Goal: Task Accomplishment & Management: Use online tool/utility

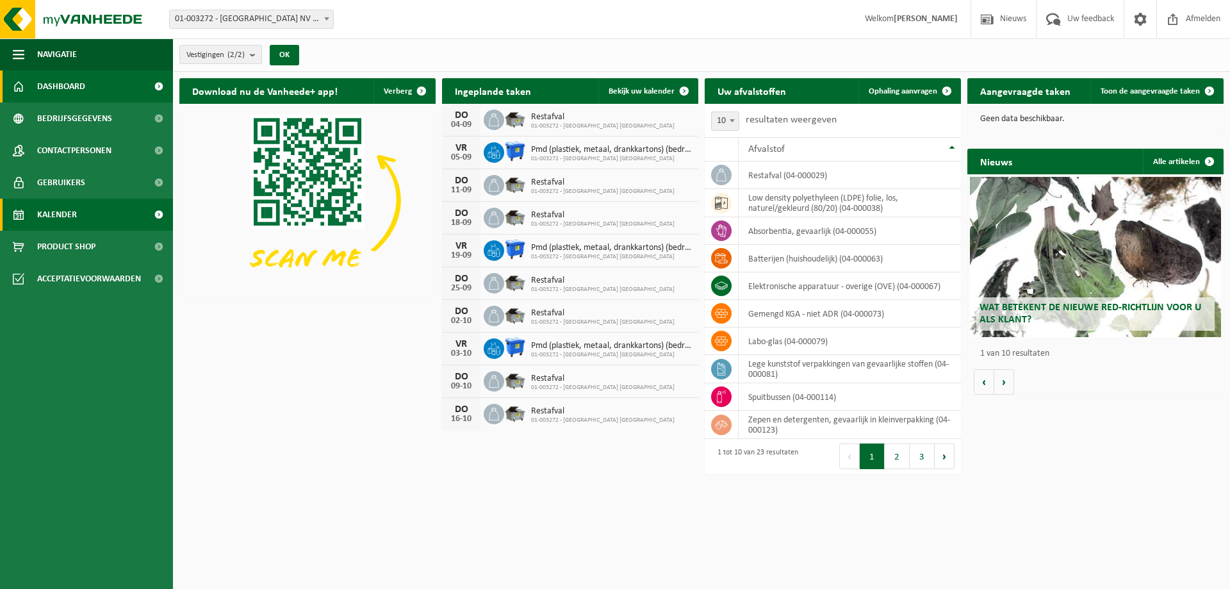
click at [83, 210] on link "Kalender" at bounding box center [86, 215] width 173 height 32
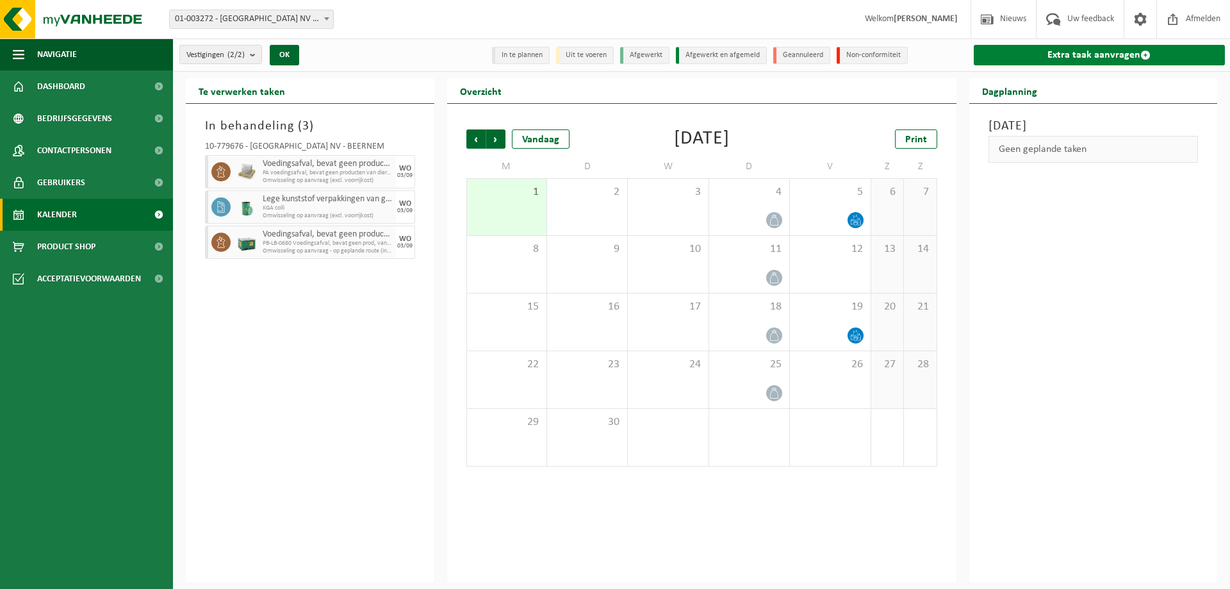
click at [1102, 58] on link "Extra taak aanvragen" at bounding box center [1100, 55] width 252 height 21
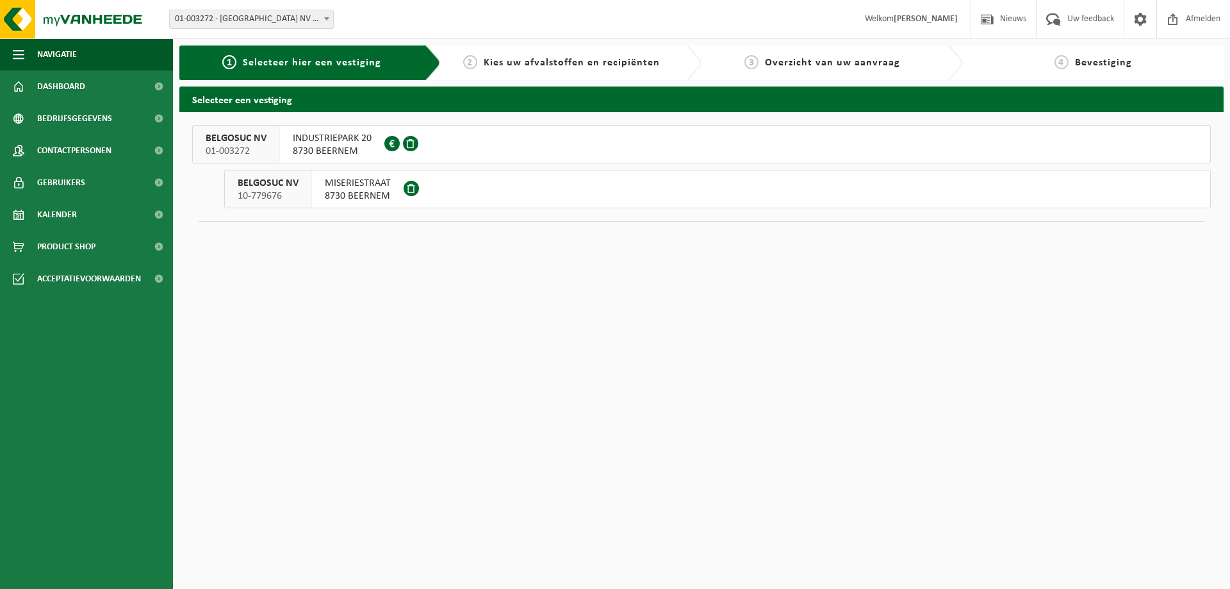
click at [333, 186] on span "MISERIESTRAAT" at bounding box center [358, 183] width 66 height 13
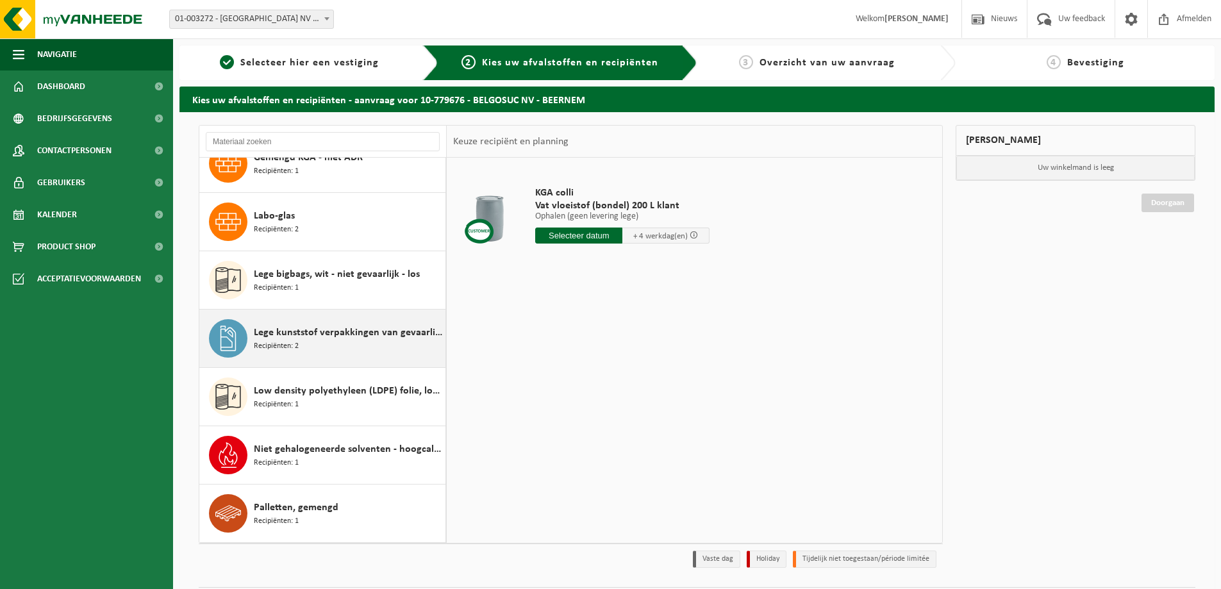
scroll to position [431, 0]
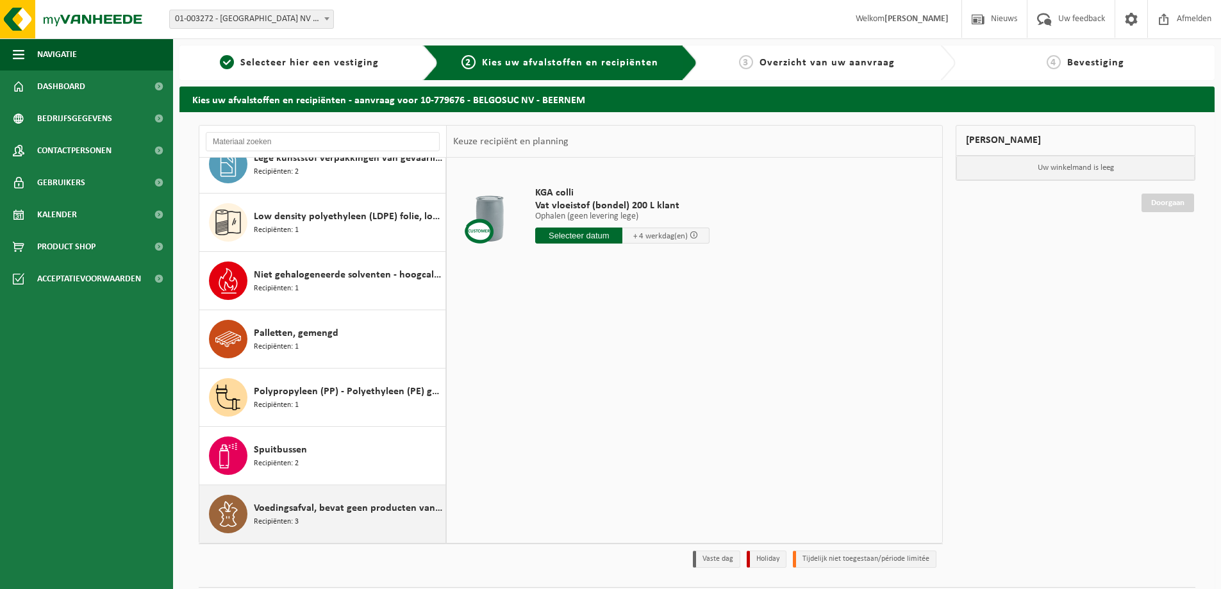
click at [376, 511] on span "Voedingsafval, bevat geen producten van dierlijke oorsprong, gemengde verpakkin…" at bounding box center [348, 507] width 188 height 15
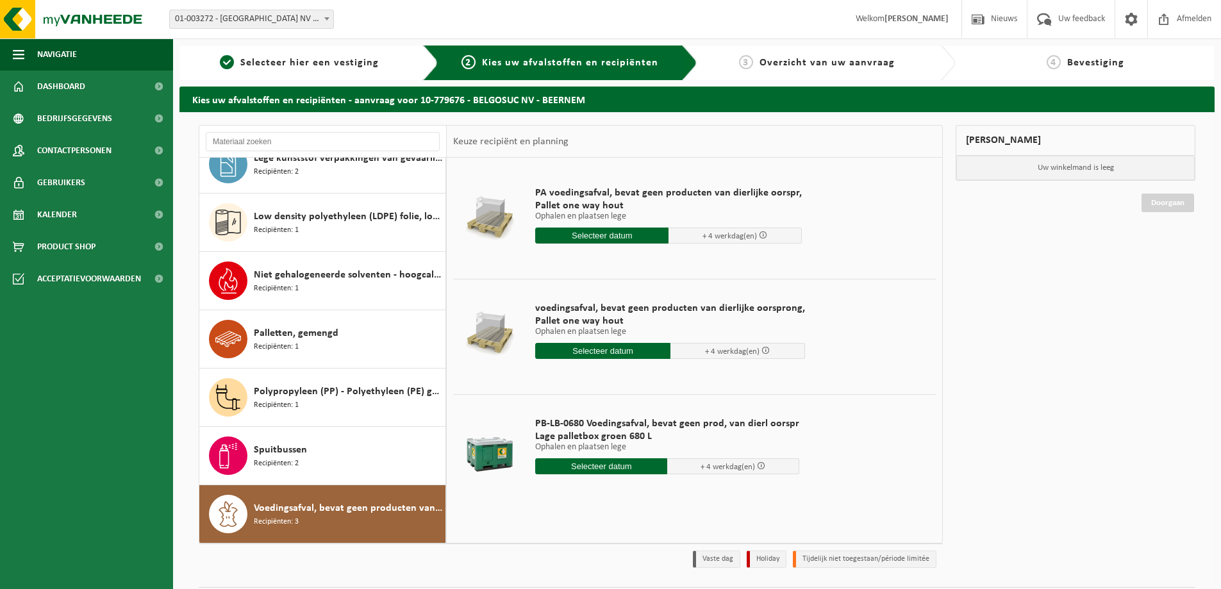
click at [631, 236] on input "text" at bounding box center [601, 235] width 133 height 16
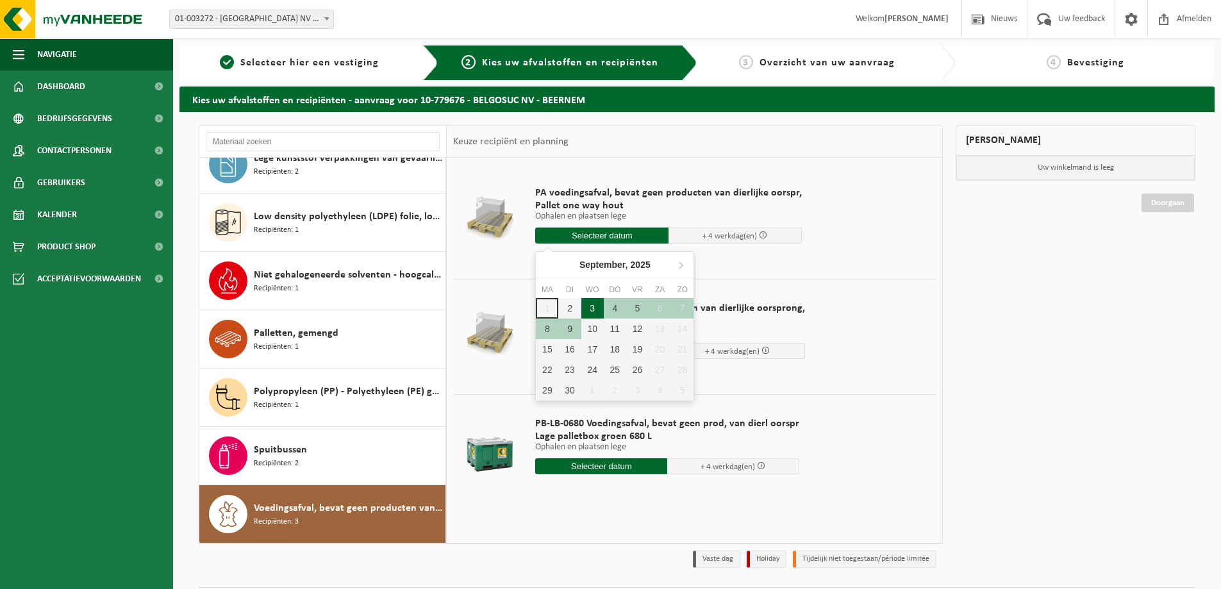
click at [594, 311] on div "3" at bounding box center [592, 308] width 22 height 21
type input "Van 2025-09-03"
type input "2025-09-03"
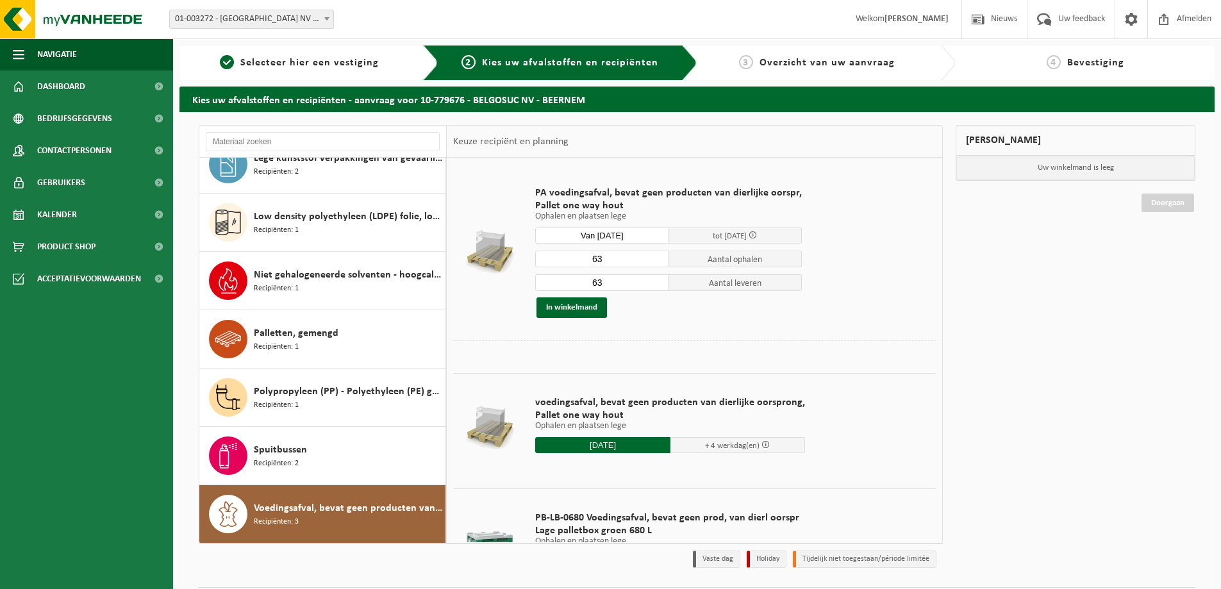
drag, startPoint x: 606, startPoint y: 252, endPoint x: 570, endPoint y: 258, distance: 35.7
click at [570, 258] on input "63" at bounding box center [601, 259] width 133 height 17
type input "3"
drag, startPoint x: 556, startPoint y: 277, endPoint x: 497, endPoint y: 272, distance: 59.2
click at [497, 272] on tr "PA voedingsafval, bevat geen producten van dierlijke oorspr, Pallet one way hou…" at bounding box center [694, 252] width 483 height 176
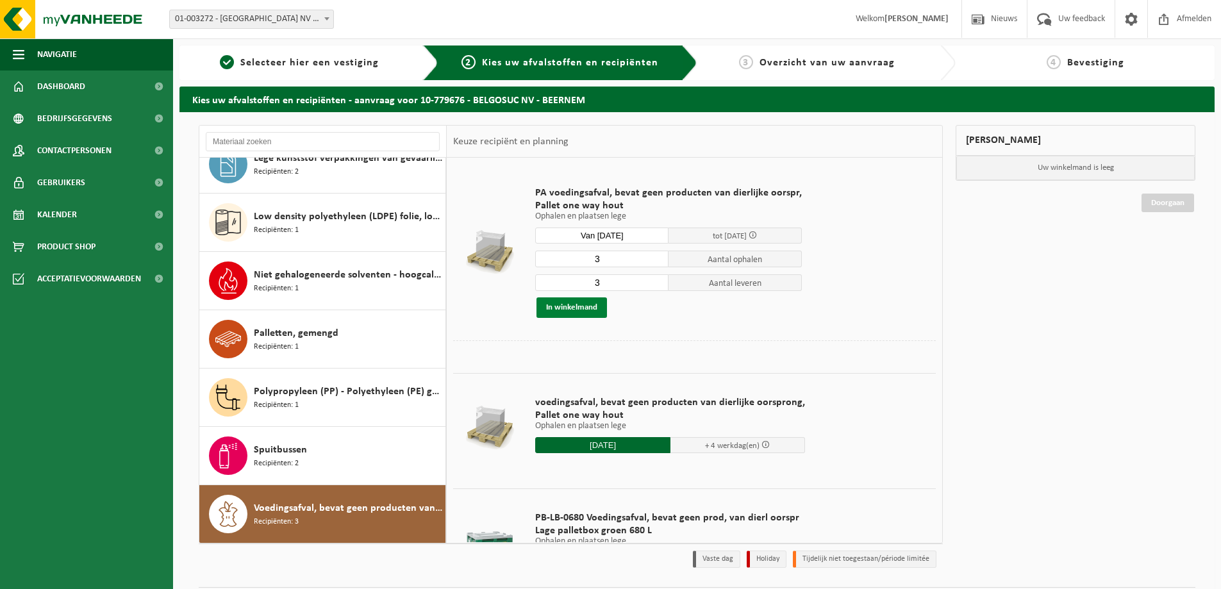
type input "3"
click at [574, 299] on button "In winkelmand" at bounding box center [571, 307] width 70 height 21
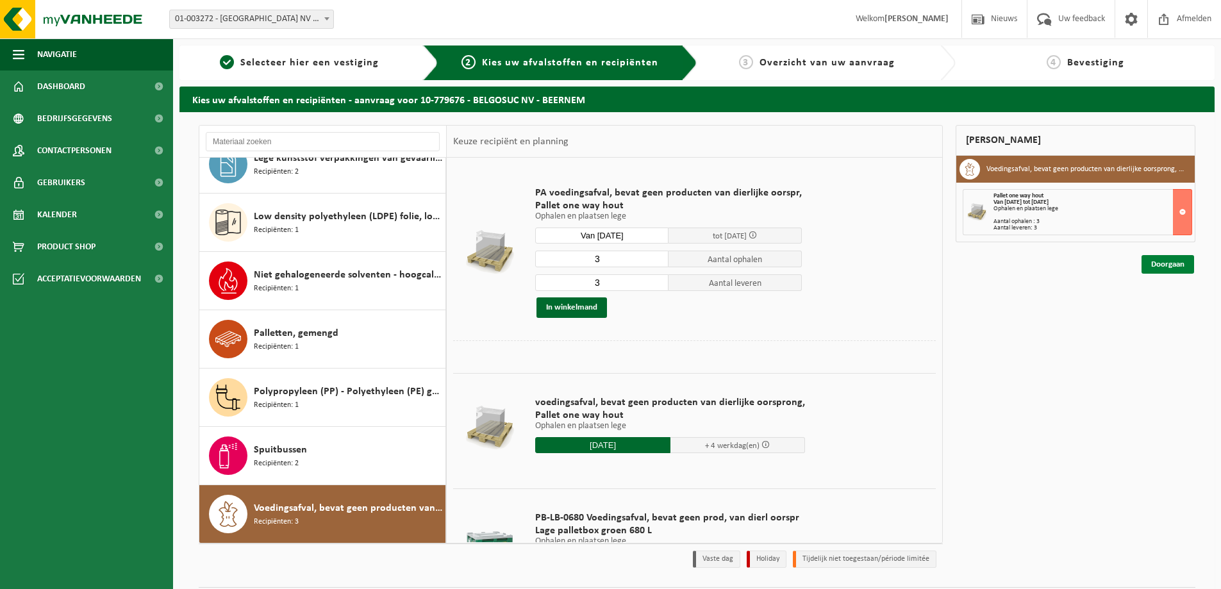
click at [1166, 263] on link "Doorgaan" at bounding box center [1167, 264] width 53 height 19
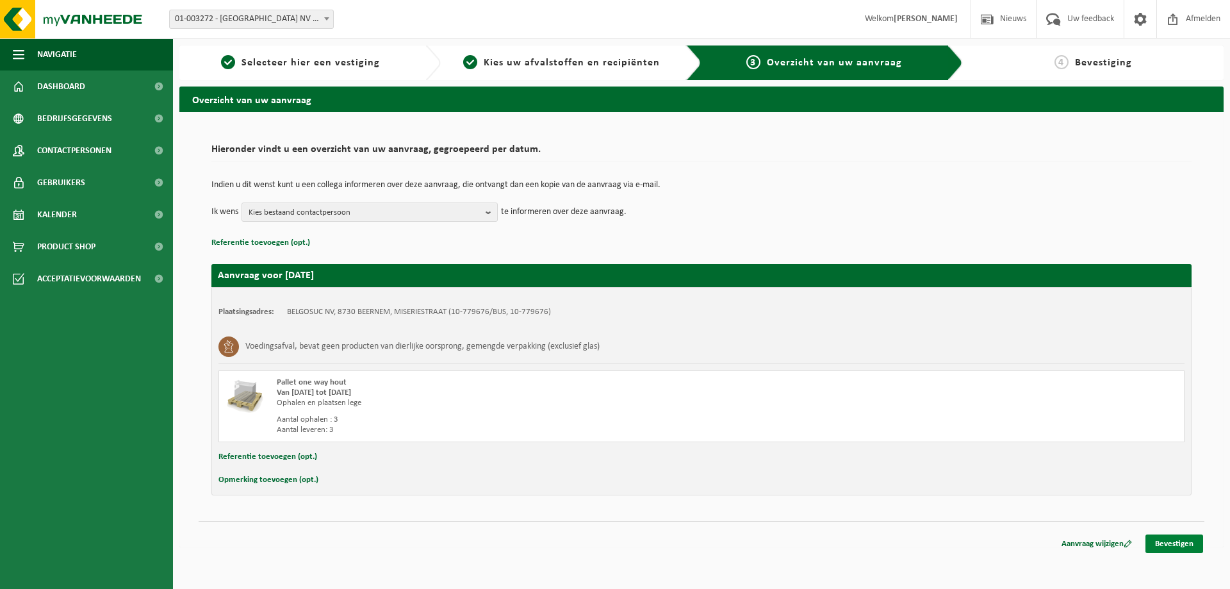
click at [1169, 541] on link "Bevestigen" at bounding box center [1175, 543] width 58 height 19
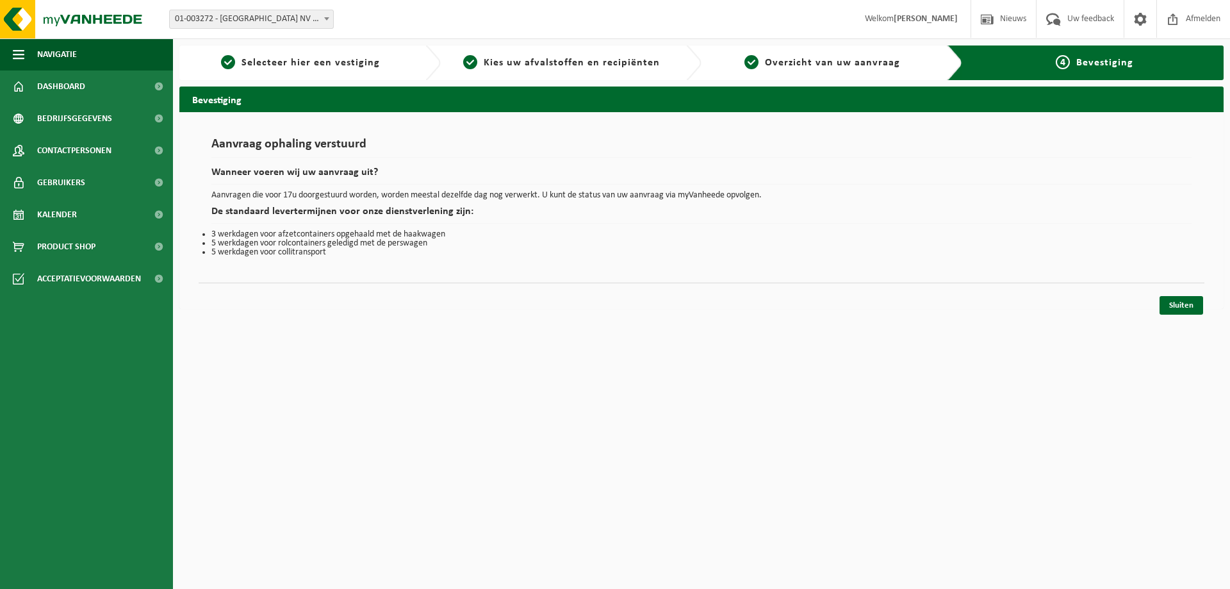
click at [636, 369] on html "Vestiging: 01-003272 - [GEOGRAPHIC_DATA] [GEOGRAPHIC_DATA] - BEERNEM 10-779676 …" at bounding box center [615, 294] width 1230 height 589
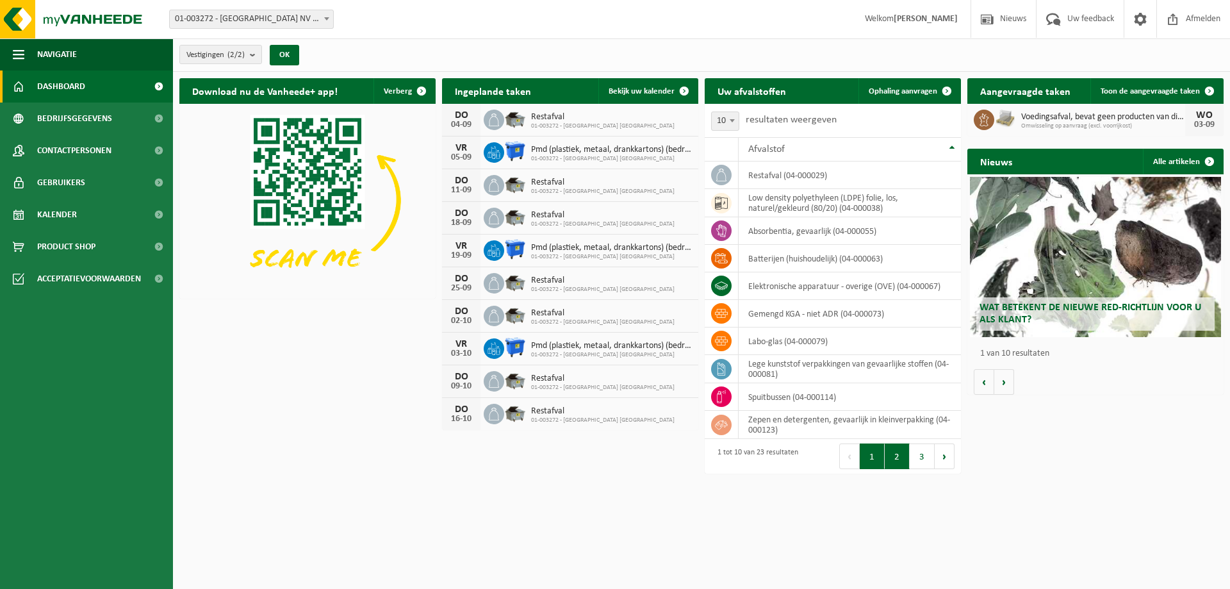
click at [896, 454] on button "2" at bounding box center [897, 456] width 25 height 26
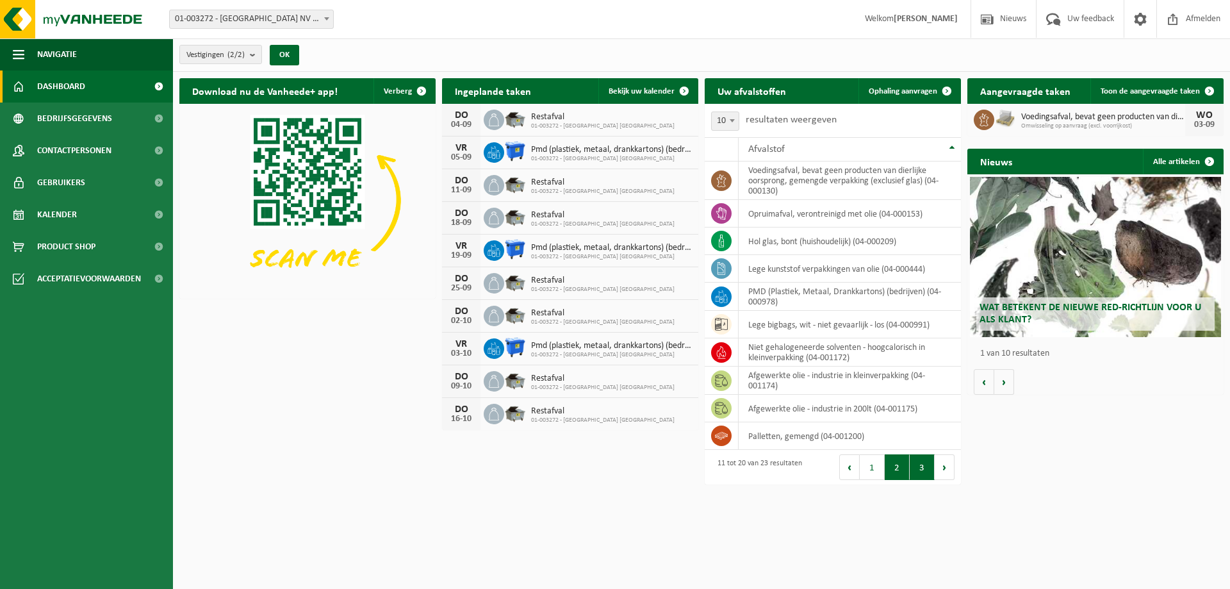
click at [918, 471] on button "3" at bounding box center [922, 467] width 25 height 26
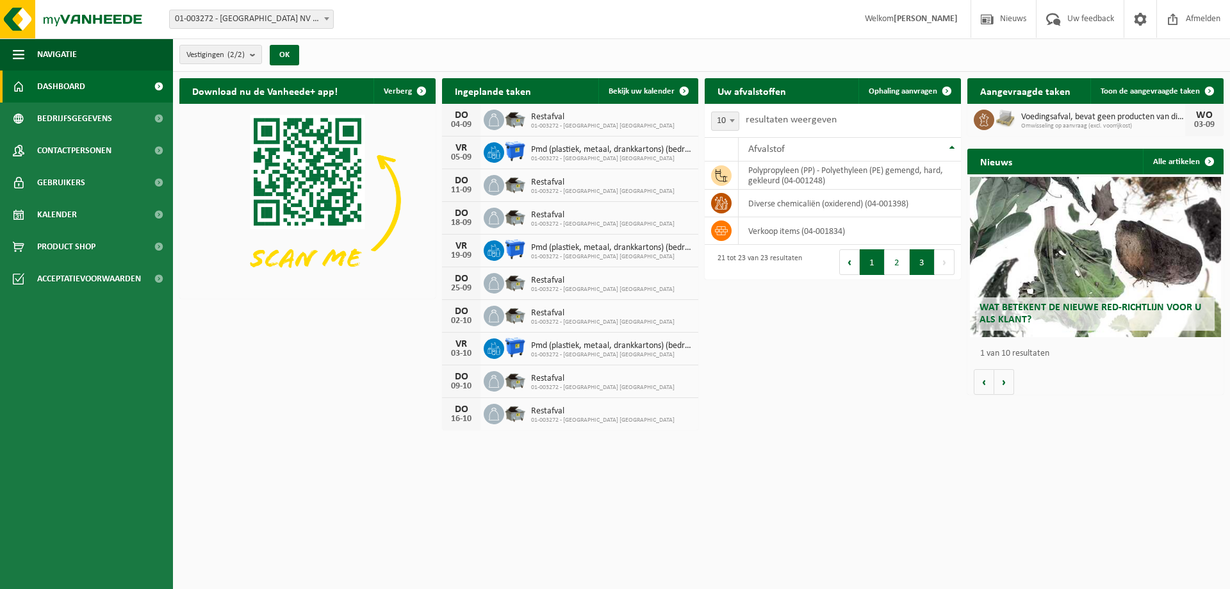
click at [880, 270] on button "1" at bounding box center [872, 262] width 25 height 26
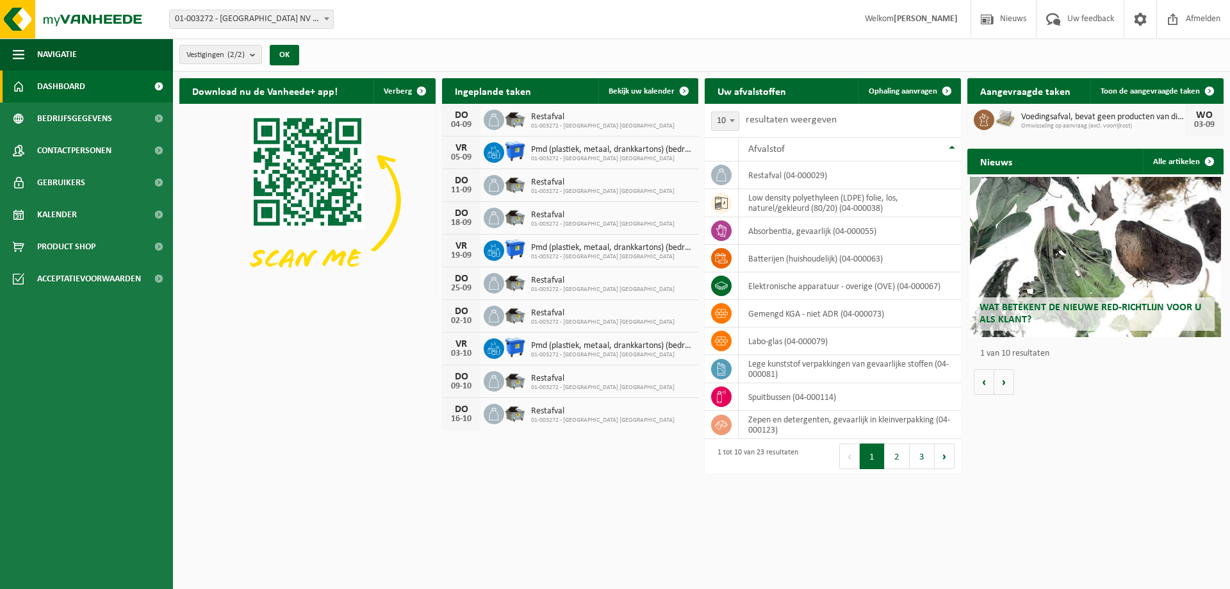
click at [350, 425] on div "Download nu de Vanheede+ app! Verberg Ingeplande taken Bekijk uw kalender DO 04…" at bounding box center [701, 276] width 1051 height 409
click at [79, 14] on img at bounding box center [77, 19] width 154 height 38
